Goal: Find specific page/section

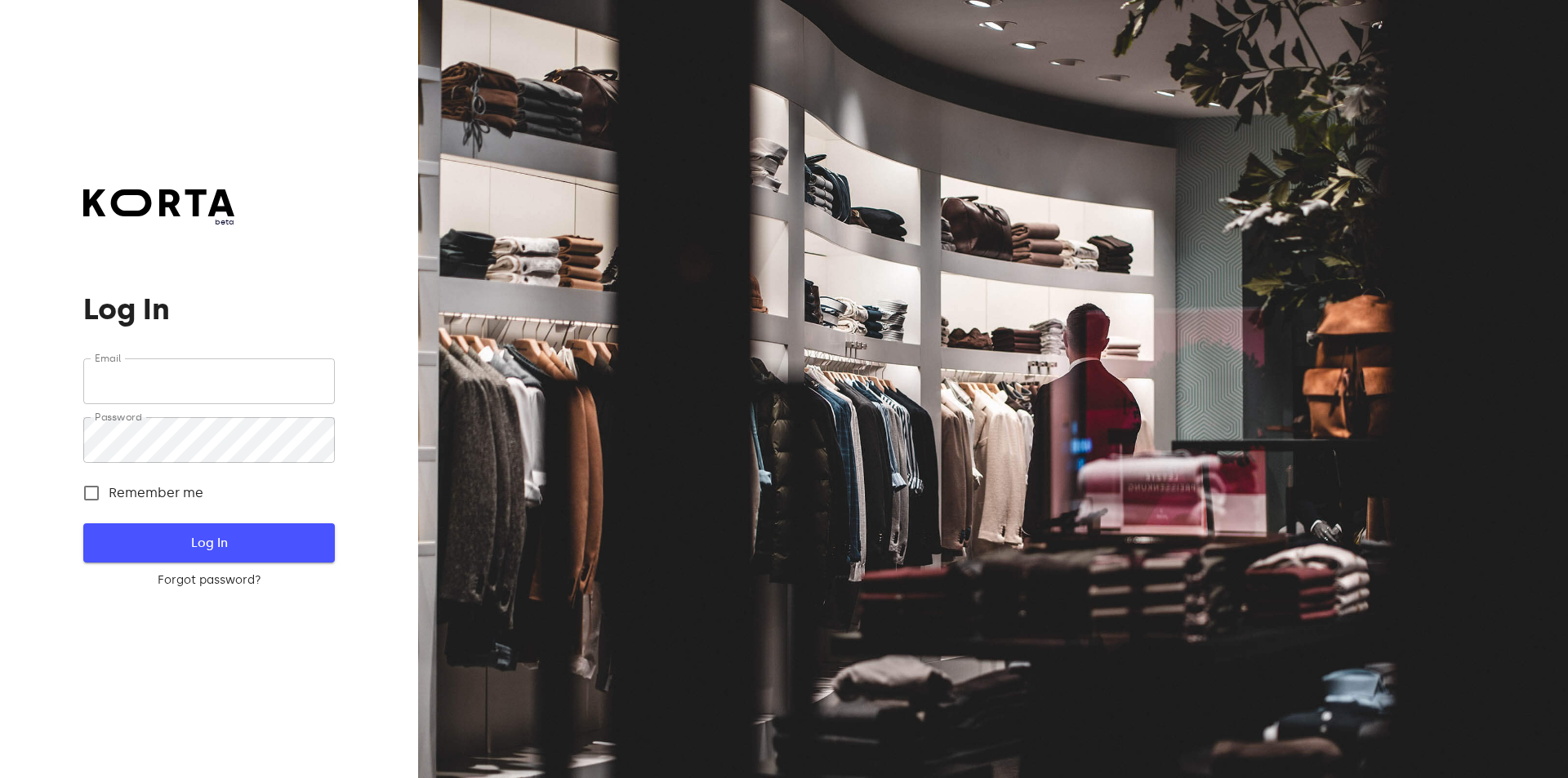
type input "[EMAIL_ADDRESS][DOMAIN_NAME]"
click at [242, 561] on button "Log In" at bounding box center [209, 543] width 251 height 39
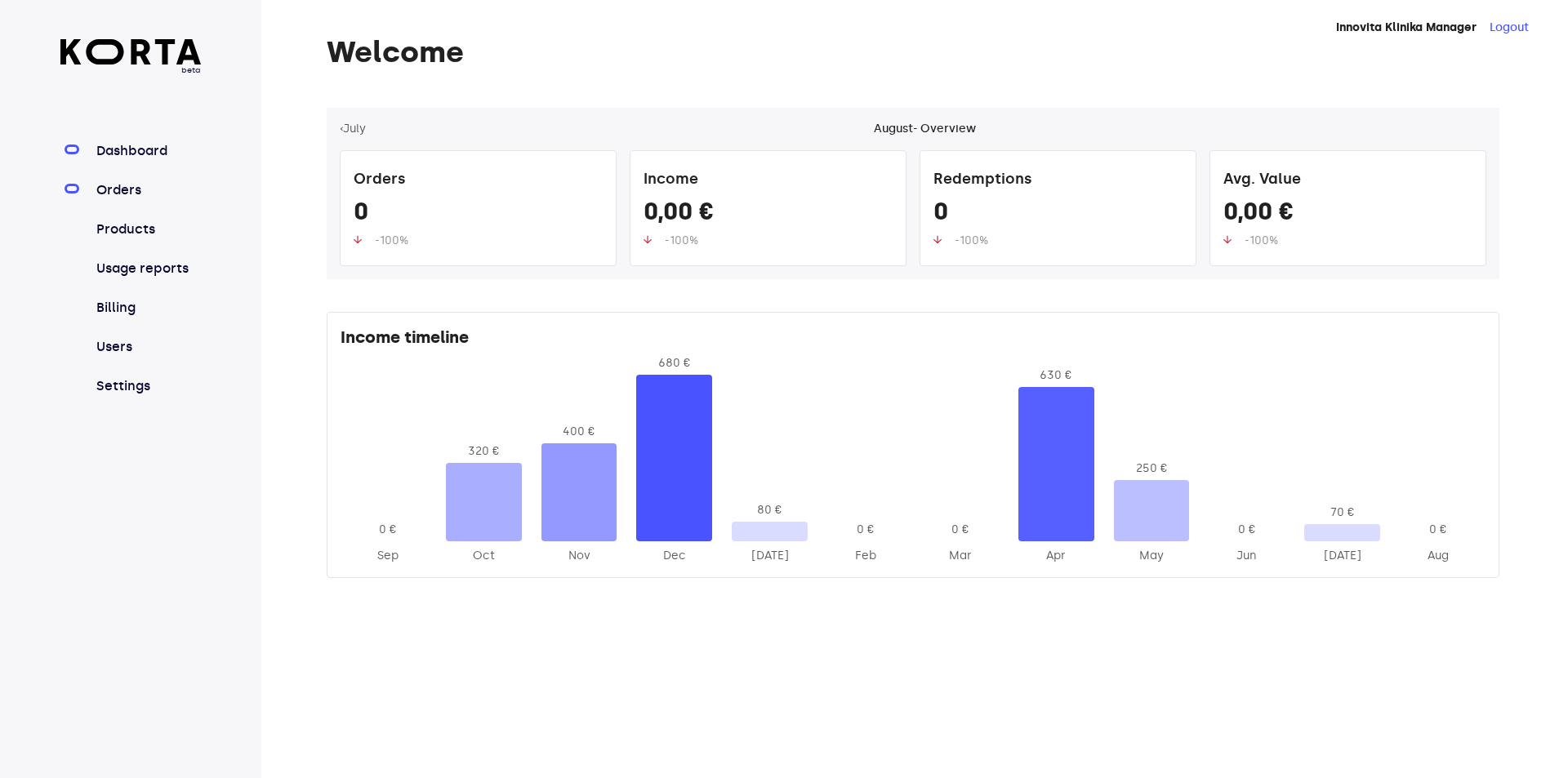
click at [129, 189] on link "Orders" at bounding box center [147, 190] width 108 height 20
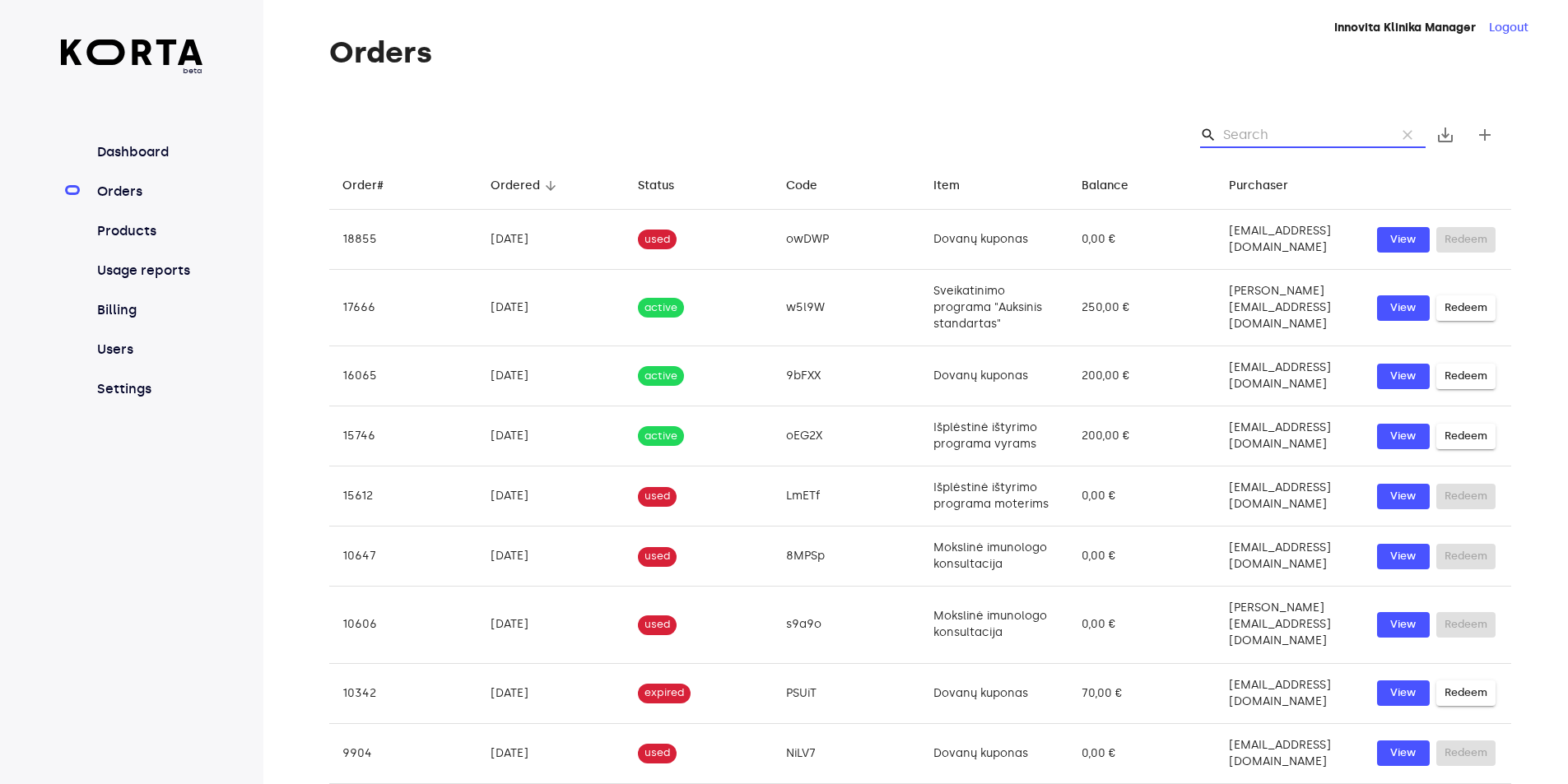
click at [1236, 140] on input "Search" at bounding box center [1302, 135] width 160 height 26
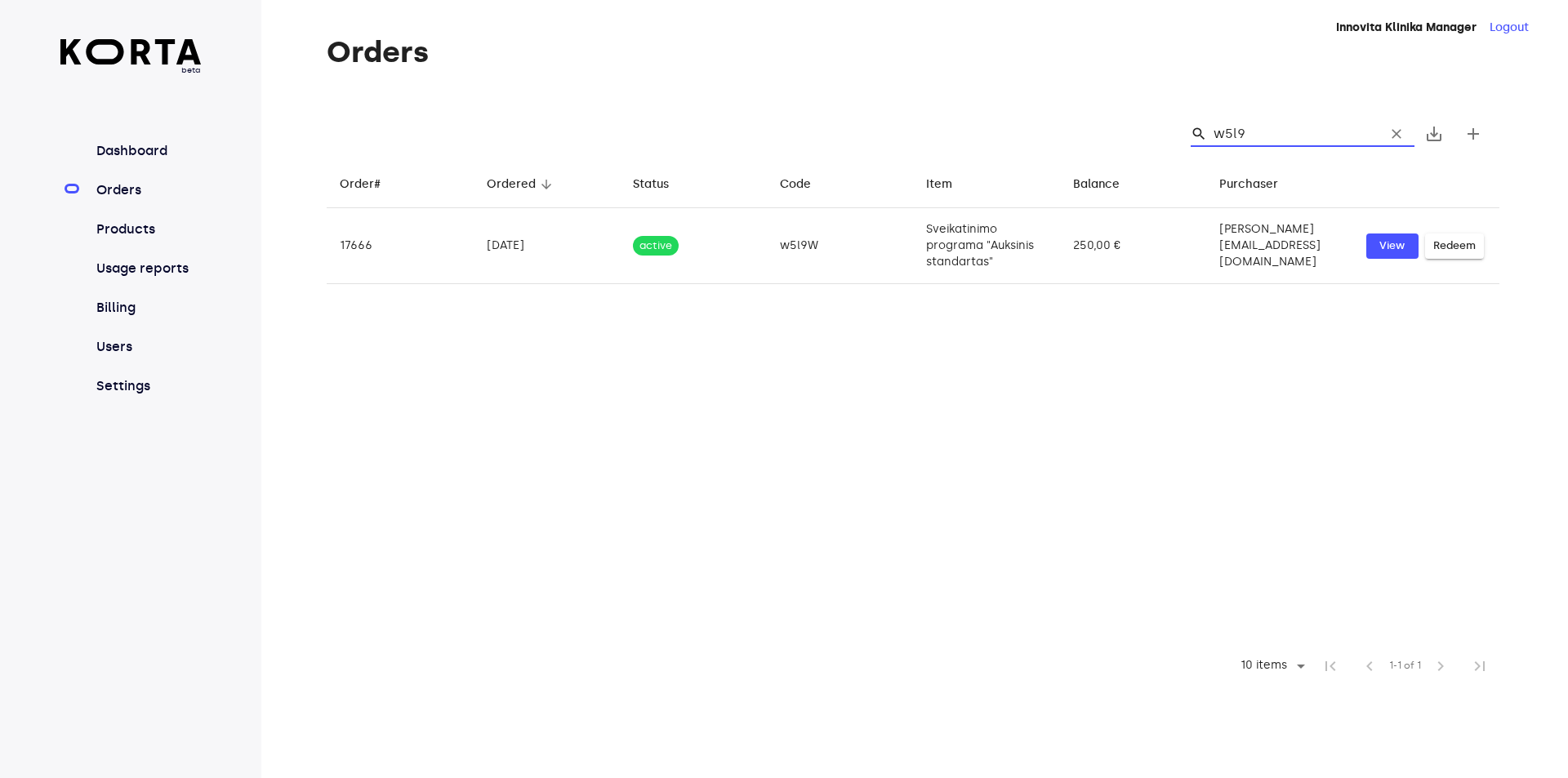
type input "w5l9"
